Goal: Register for event/course

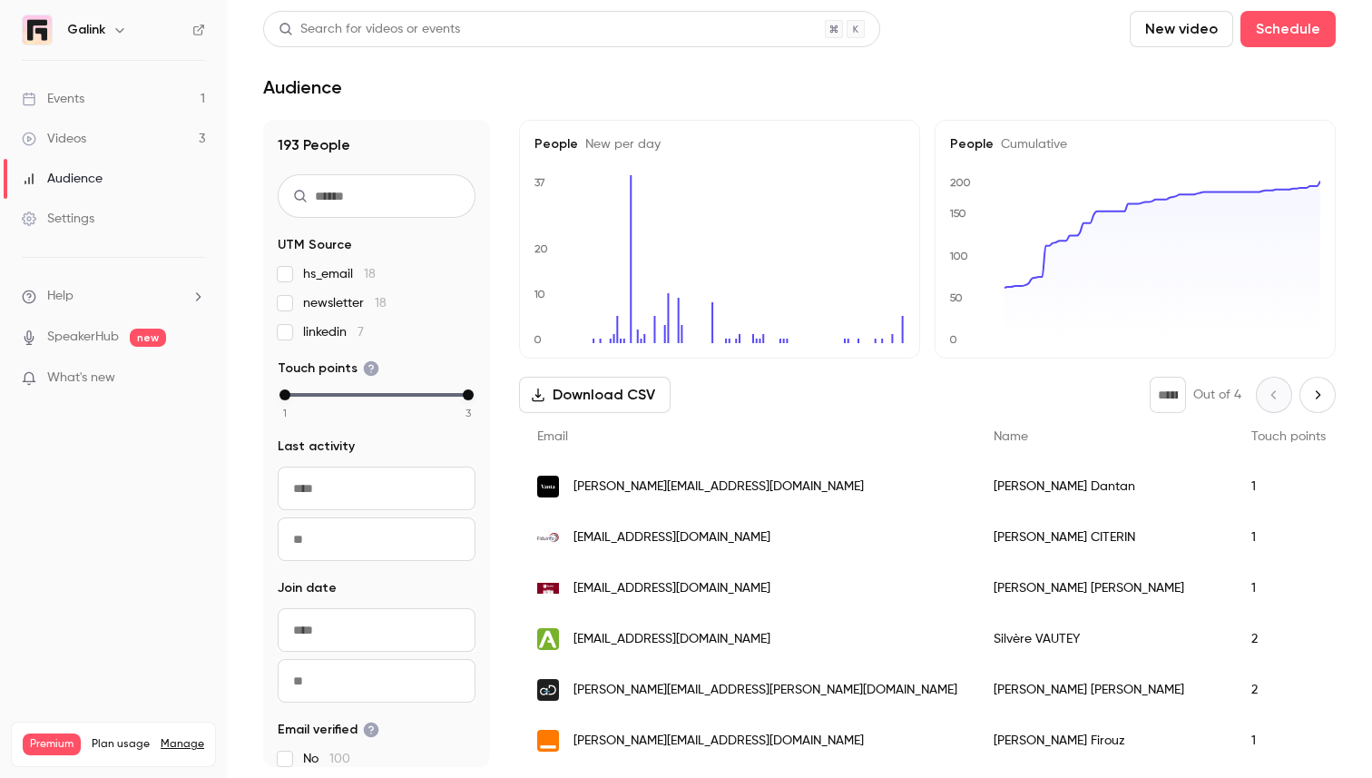
click at [154, 103] on link "Events 1" at bounding box center [113, 99] width 227 height 40
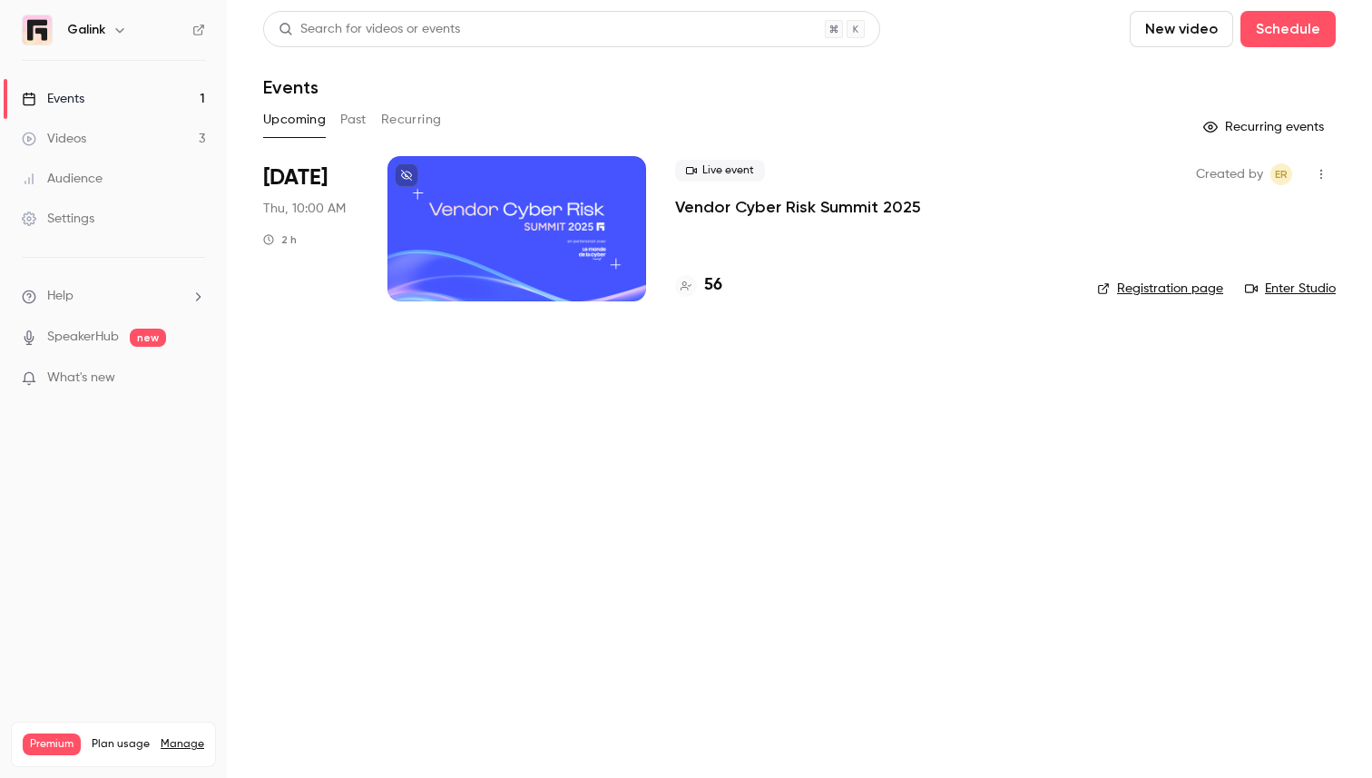
click at [699, 202] on p "Vendor Cyber Risk Summit 2025" at bounding box center [798, 207] width 246 height 22
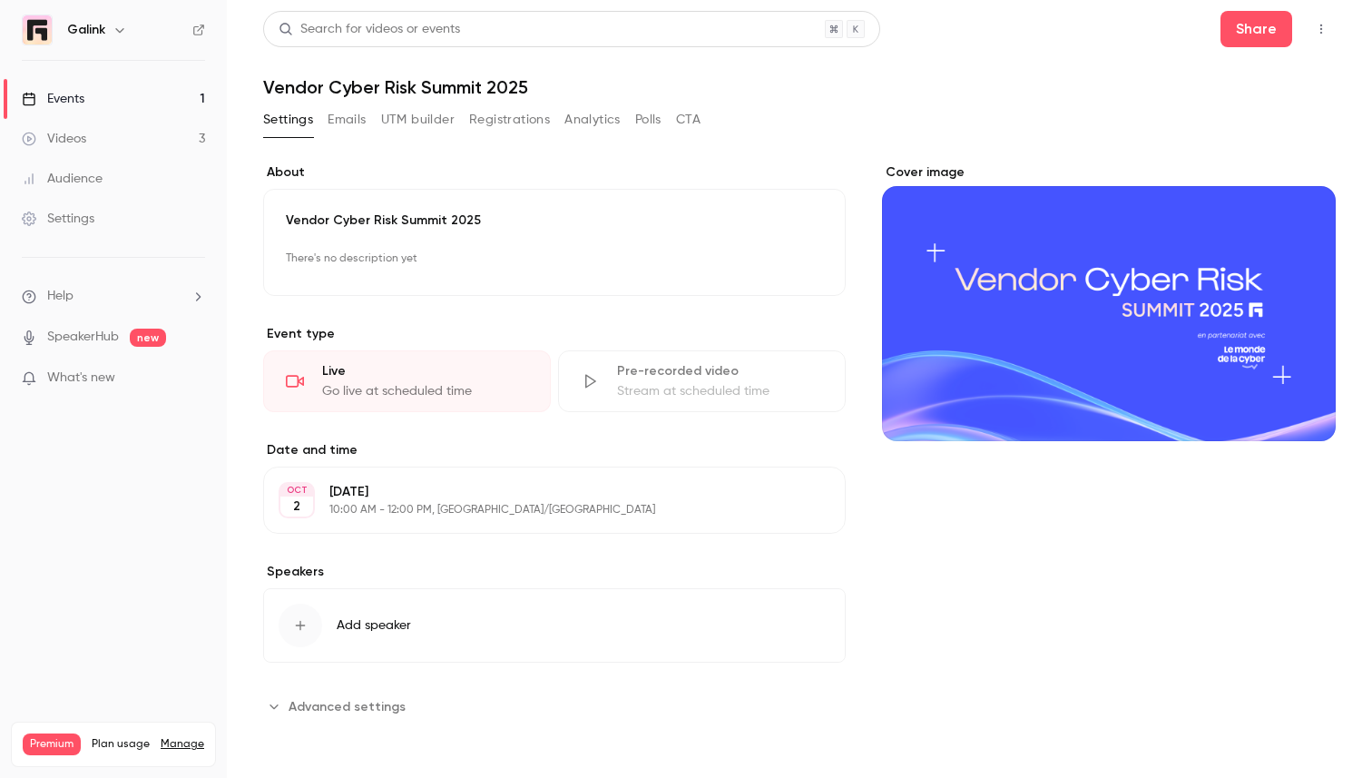
click at [508, 120] on button "Registrations" at bounding box center [509, 119] width 81 height 29
